Goal: Task Accomplishment & Management: Manage account settings

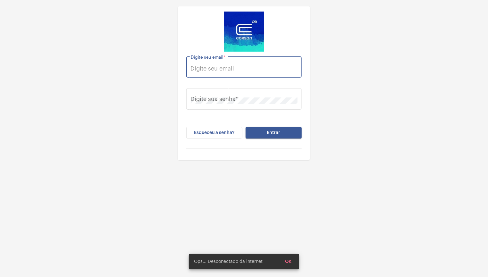
click at [232, 68] on input "Digite seu email *" at bounding box center [244, 68] width 107 height 6
type input "[EMAIL_ADDRESS][PERSON_NAME][DOMAIN_NAME]"
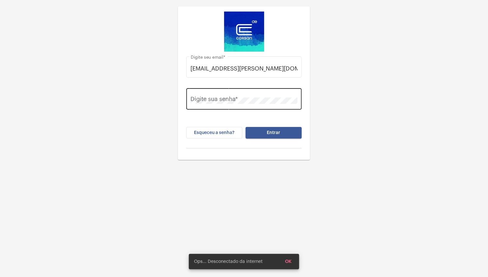
click at [234, 96] on div "Digite sua senha *" at bounding box center [244, 98] width 107 height 23
click at [246, 127] on button "Entrar" at bounding box center [274, 133] width 56 height 12
